Goal: Transaction & Acquisition: Download file/media

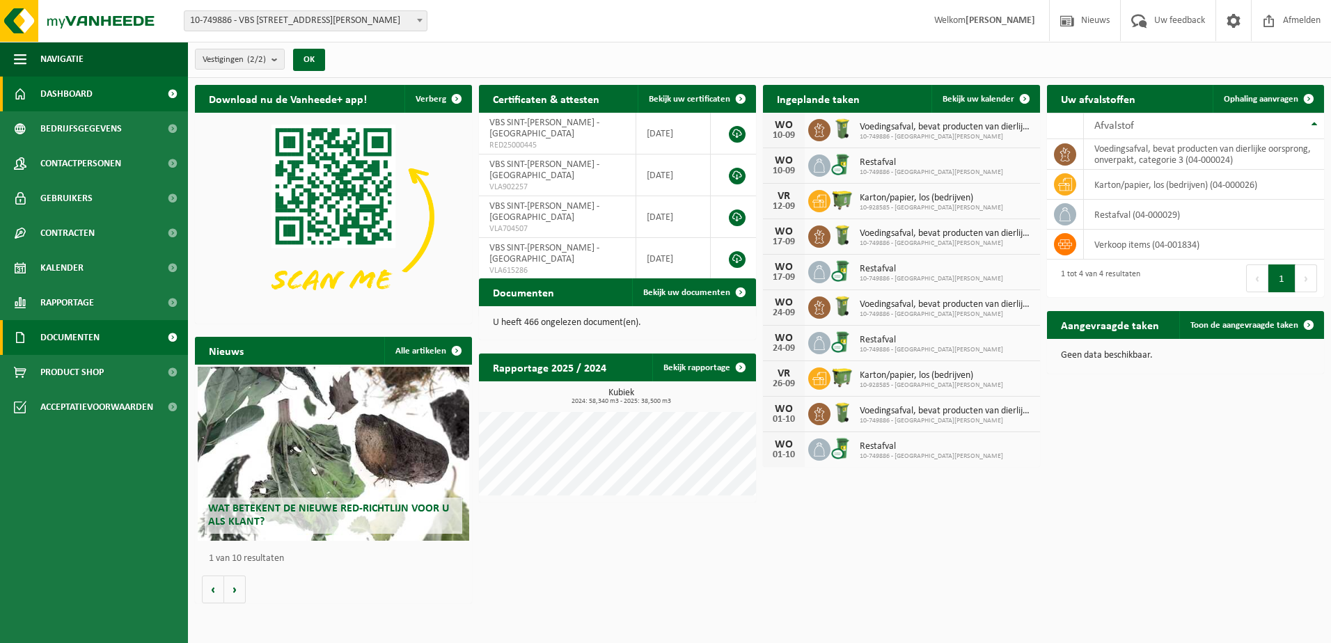
click at [81, 331] on span "Documenten" at bounding box center [69, 337] width 59 height 35
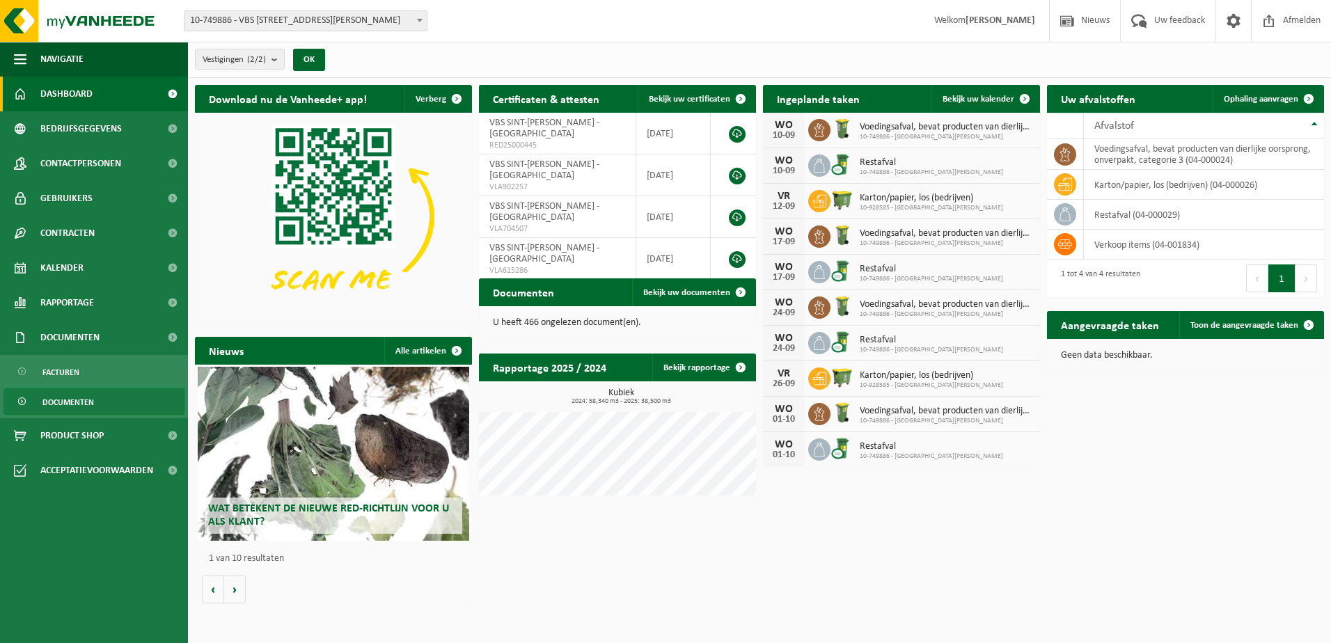
click at [81, 403] on span "Documenten" at bounding box center [67, 402] width 51 height 26
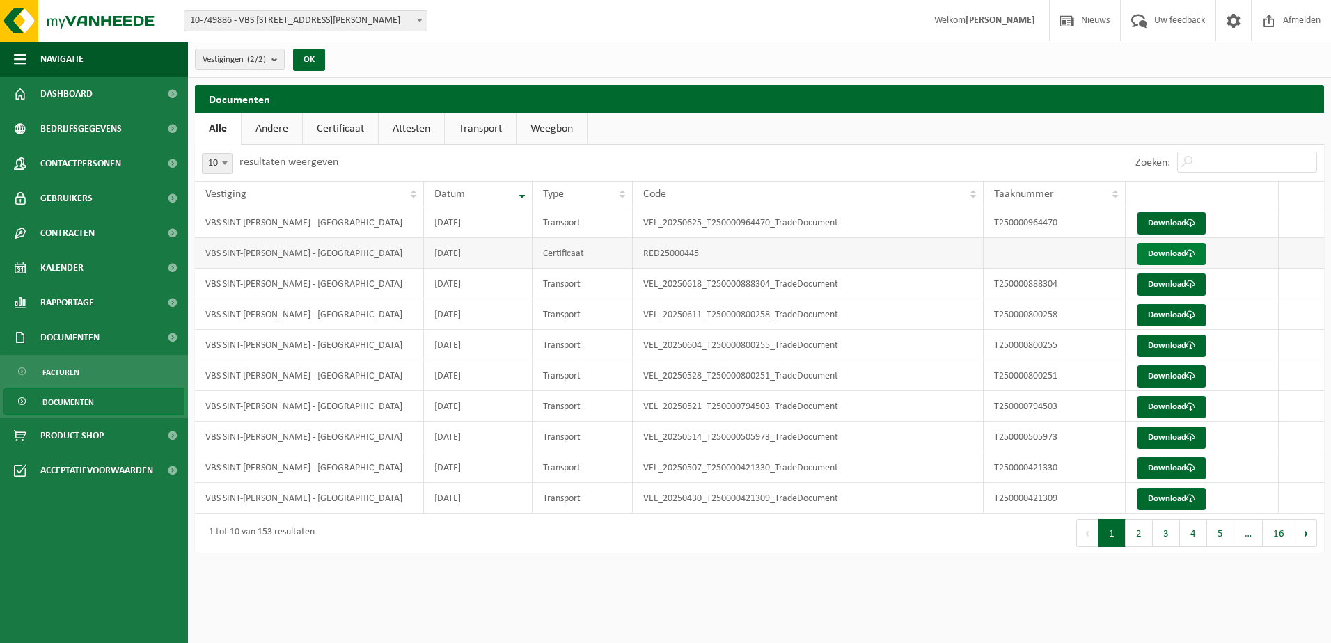
click at [1142, 255] on link "Download" at bounding box center [1171, 254] width 68 height 22
click at [1146, 530] on button "2" at bounding box center [1138, 533] width 27 height 28
click at [1175, 540] on button "3" at bounding box center [1165, 533] width 27 height 28
click at [1196, 536] on button "4" at bounding box center [1193, 533] width 27 height 28
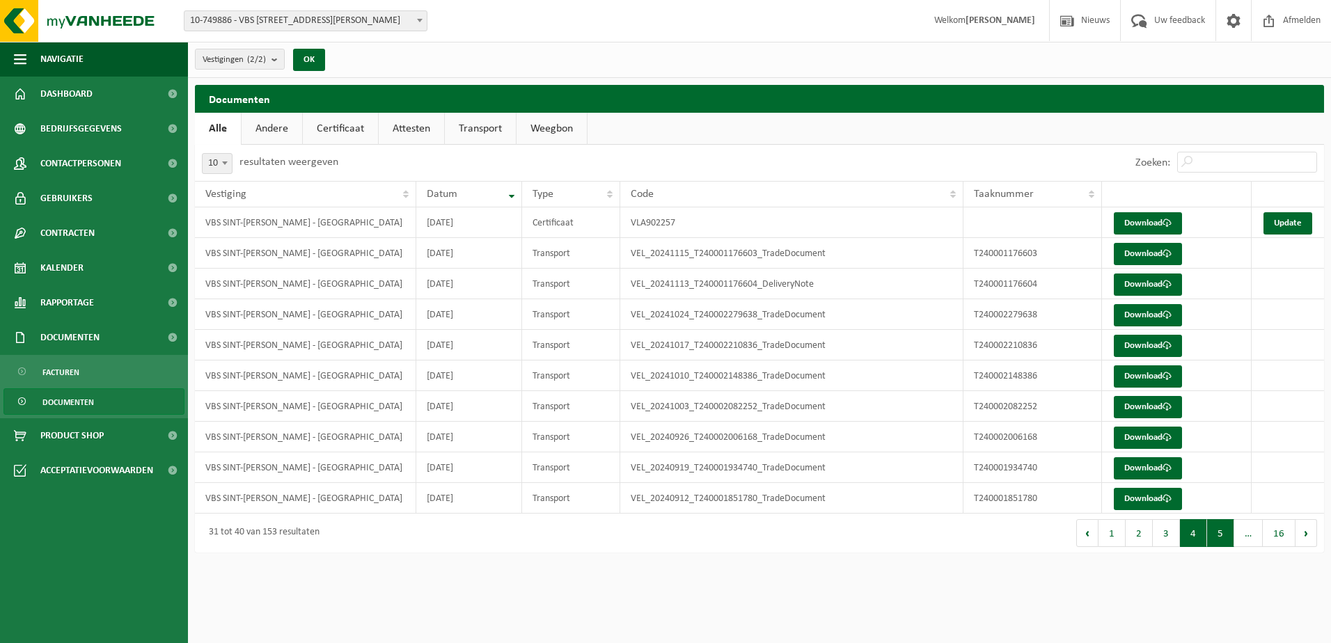
click at [1221, 530] on button "5" at bounding box center [1220, 533] width 27 height 28
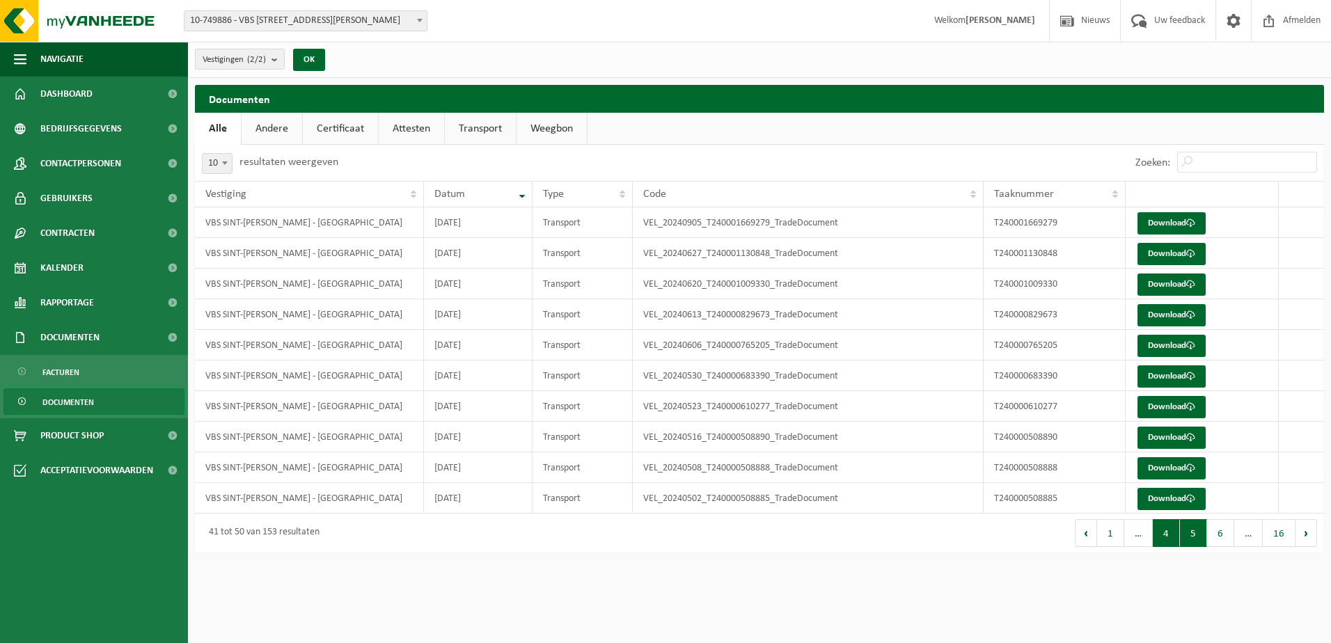
click at [1173, 543] on button "4" at bounding box center [1165, 533] width 27 height 28
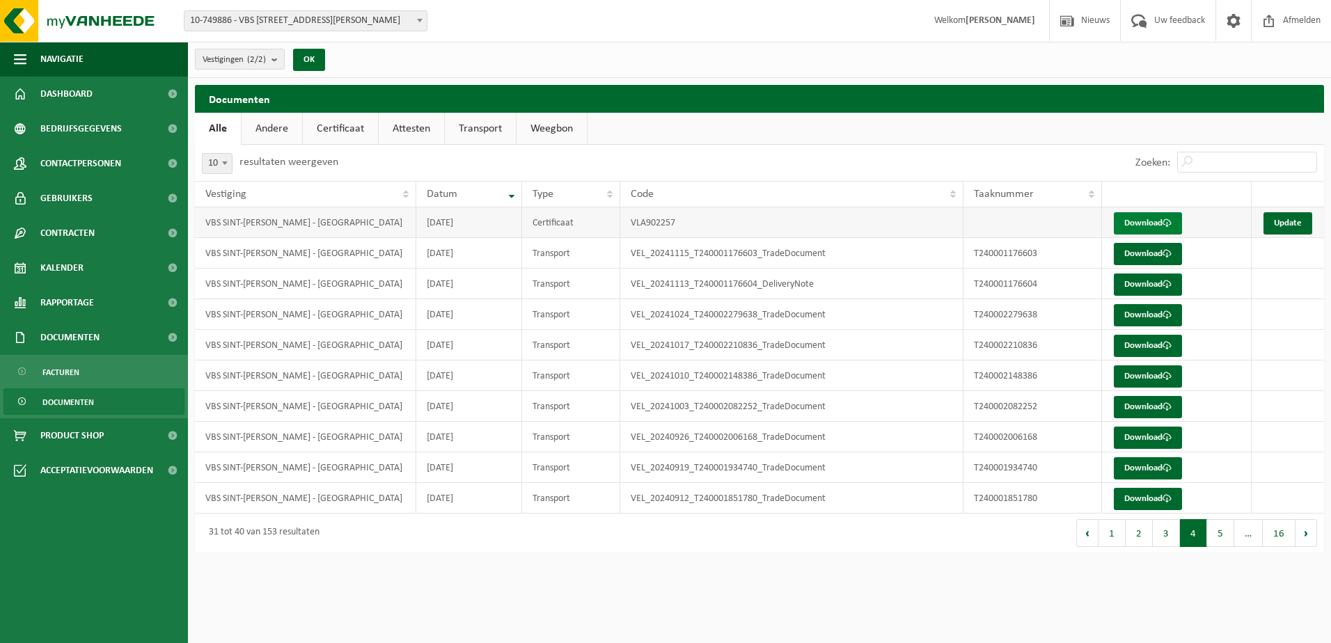
click at [1136, 228] on link "Download" at bounding box center [1147, 223] width 68 height 22
